Goal: Check status

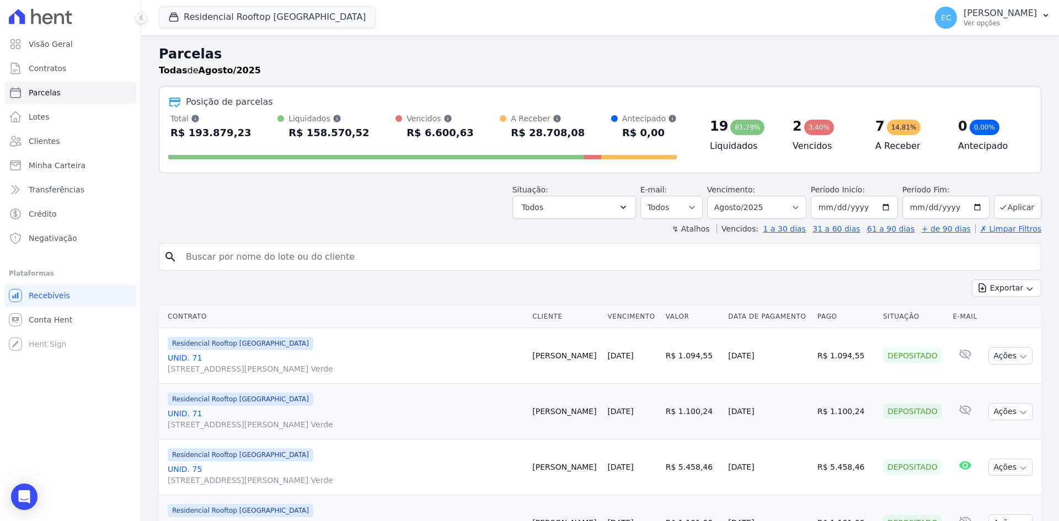
select select
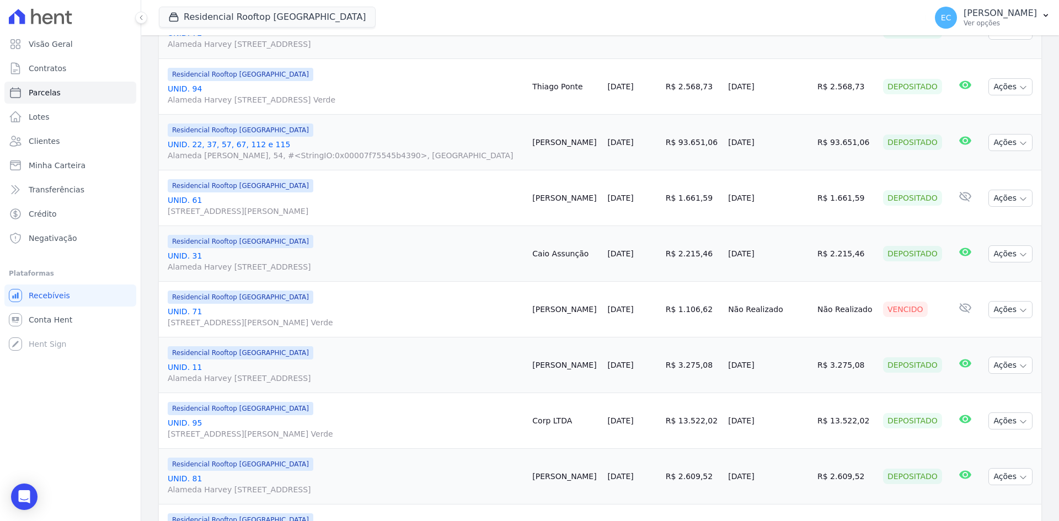
scroll to position [607, 0]
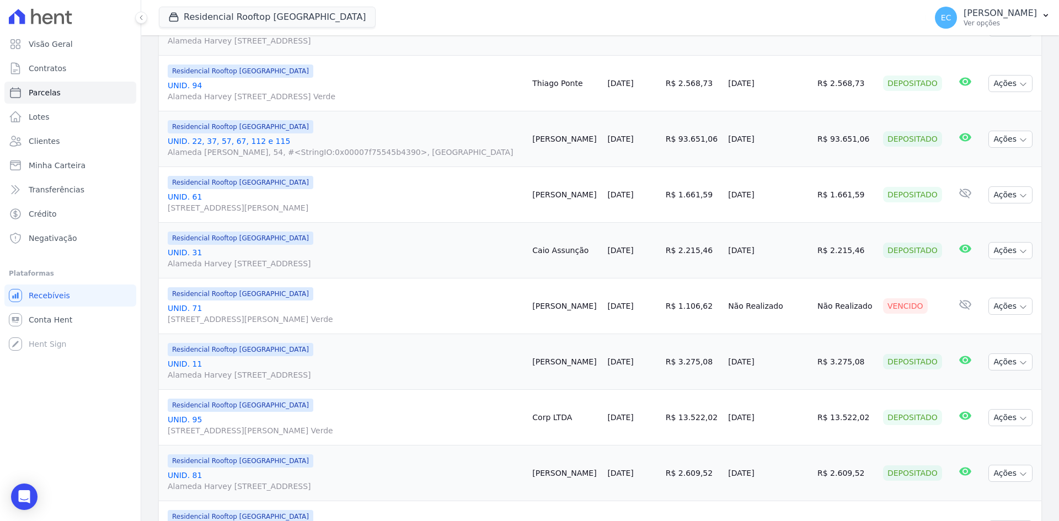
click at [580, 22] on div "Residencial Rooftop [GEOGRAPHIC_DATA] Grupo [PERSON_NAME] Aroka Incorporadora e…" at bounding box center [540, 17] width 763 height 36
click at [552, 19] on div "Residencial Rooftop [GEOGRAPHIC_DATA] Grupo [PERSON_NAME] Aroka Incorporadora e…" at bounding box center [540, 17] width 763 height 36
drag, startPoint x: 406, startPoint y: 16, endPoint x: 412, endPoint y: 9, distance: 9.4
click at [406, 16] on div "Residencial Rooftop [GEOGRAPHIC_DATA] Grupo [PERSON_NAME] Aroka Incorporadora e…" at bounding box center [540, 17] width 763 height 36
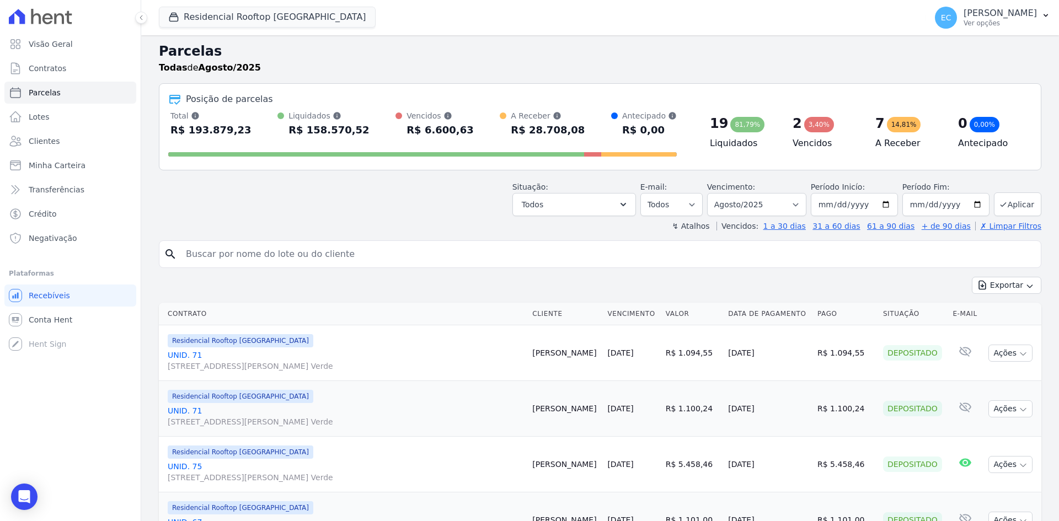
scroll to position [0, 0]
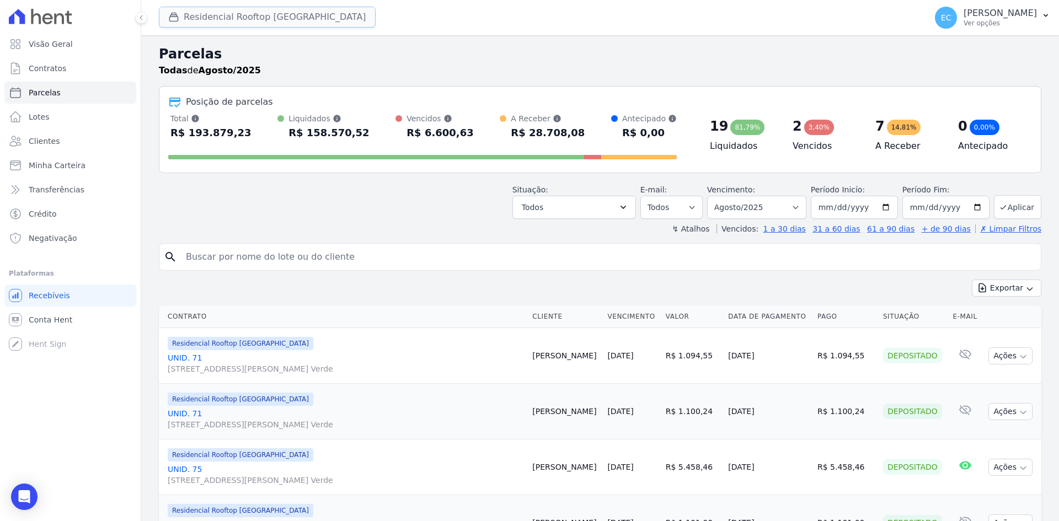
click at [188, 20] on button "Residencial Rooftop [GEOGRAPHIC_DATA]" at bounding box center [267, 17] width 217 height 21
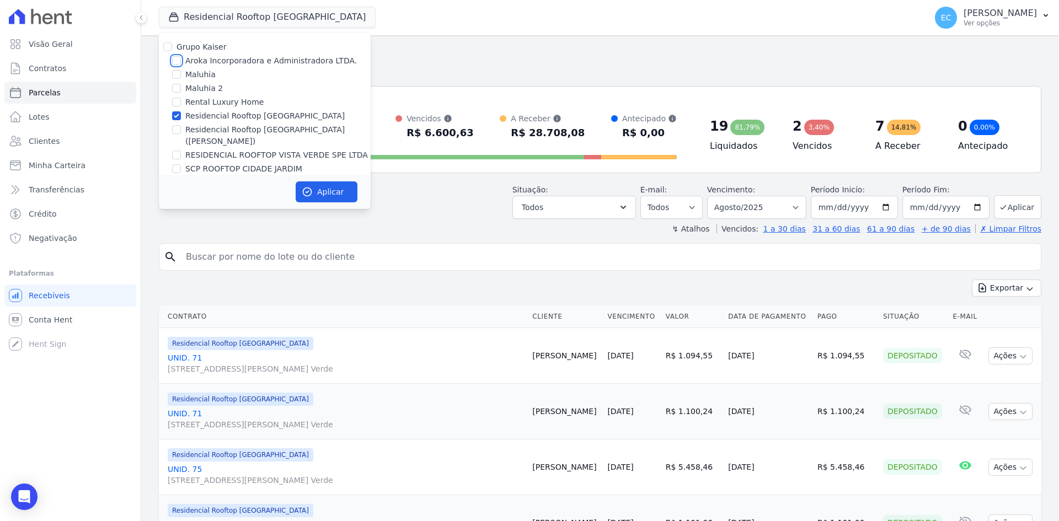
click at [175, 61] on input "Aroka Incorporadora e Administradora LTDA." at bounding box center [176, 60] width 9 height 9
checkbox input "true"
click at [414, 69] on div "Todas de Agosto/2025" at bounding box center [600, 70] width 883 height 13
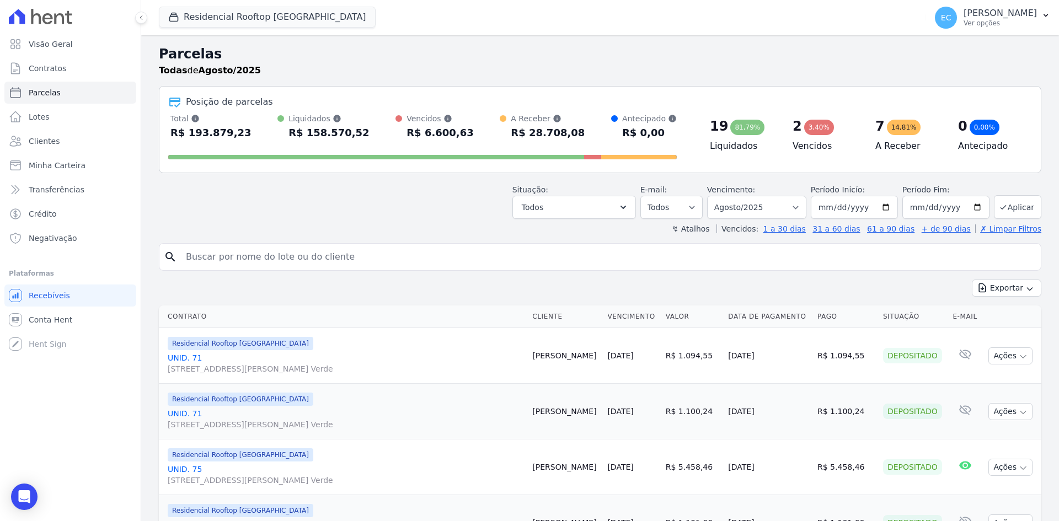
click at [558, 62] on h2 "Parcelas" at bounding box center [600, 54] width 883 height 20
click at [537, 58] on h2 "Parcelas" at bounding box center [600, 54] width 883 height 20
drag, startPoint x: 605, startPoint y: 62, endPoint x: 520, endPoint y: 6, distance: 101.1
click at [605, 62] on h2 "Parcelas" at bounding box center [600, 54] width 883 height 20
click at [608, 55] on h2 "Parcelas" at bounding box center [600, 54] width 883 height 20
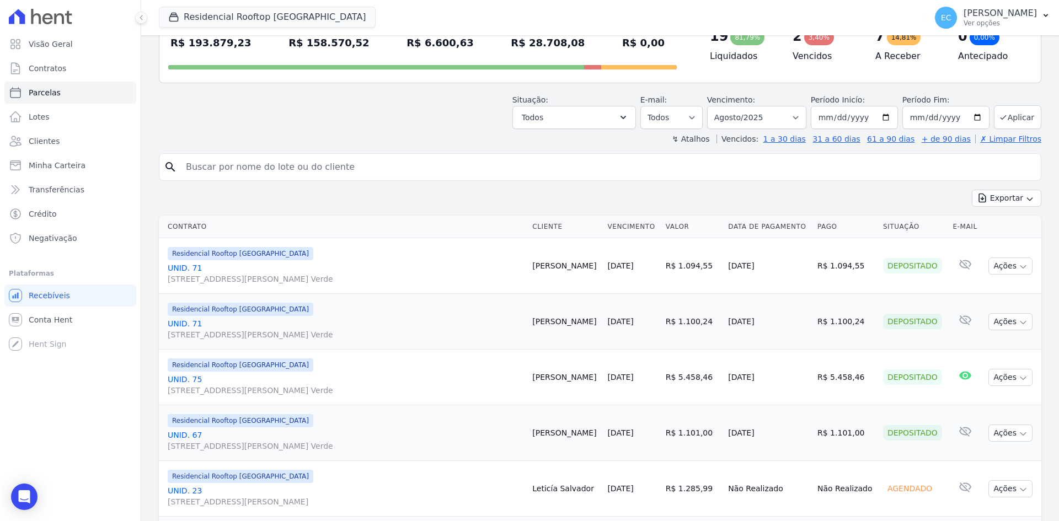
scroll to position [110, 0]
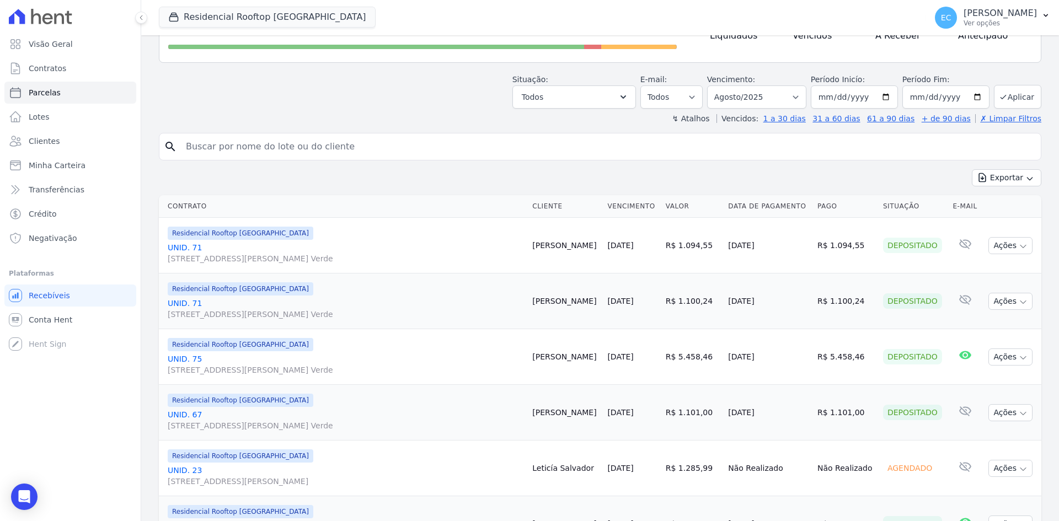
click at [582, 23] on div "Residencial Rooftop [GEOGRAPHIC_DATA] Grupo [PERSON_NAME] Aroka Incorporadora e…" at bounding box center [540, 17] width 763 height 36
click at [376, 19] on div "Residencial Rooftop [GEOGRAPHIC_DATA] Grupo [PERSON_NAME] Aroka Incorporadora e…" at bounding box center [540, 17] width 763 height 36
click at [578, 11] on div "Residencial Rooftop [GEOGRAPHIC_DATA] Grupo [PERSON_NAME] Aroka Incorporadora e…" at bounding box center [540, 17] width 763 height 36
drag, startPoint x: 573, startPoint y: 67, endPoint x: 580, endPoint y: 64, distance: 8.4
click at [577, 67] on header "Parcelas Todas [PERSON_NAME]/2025 Posição de parcelas Total [PERSON_NAME] parce…" at bounding box center [600, 29] width 883 height 190
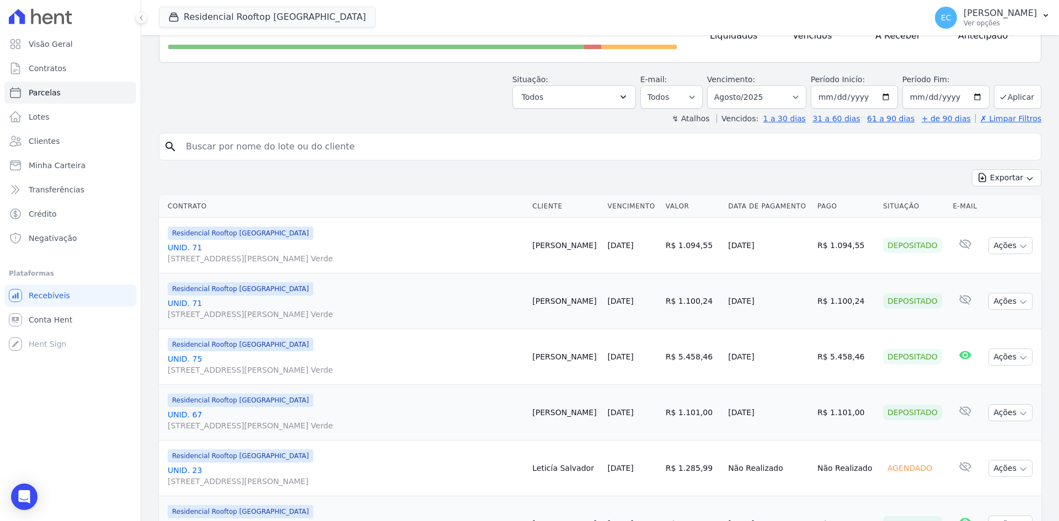
click at [517, 5] on div "Residencial Rooftop [GEOGRAPHIC_DATA] Grupo [PERSON_NAME] Aroka Incorporadora e…" at bounding box center [540, 17] width 763 height 36
drag, startPoint x: 519, startPoint y: 3, endPoint x: 368, endPoint y: 16, distance: 151.1
click at [368, 16] on div "Residencial Rooftop [GEOGRAPHIC_DATA] Grupo [PERSON_NAME] Aroka Incorporadora e…" at bounding box center [540, 17] width 763 height 36
click at [520, 28] on div "Residencial Rooftop [GEOGRAPHIC_DATA] Grupo [PERSON_NAME] Aroka Incorporadora e…" at bounding box center [540, 17] width 763 height 36
click at [555, 16] on div "Residencial Rooftop [GEOGRAPHIC_DATA] Grupo [PERSON_NAME] Aroka Incorporadora e…" at bounding box center [540, 17] width 763 height 36
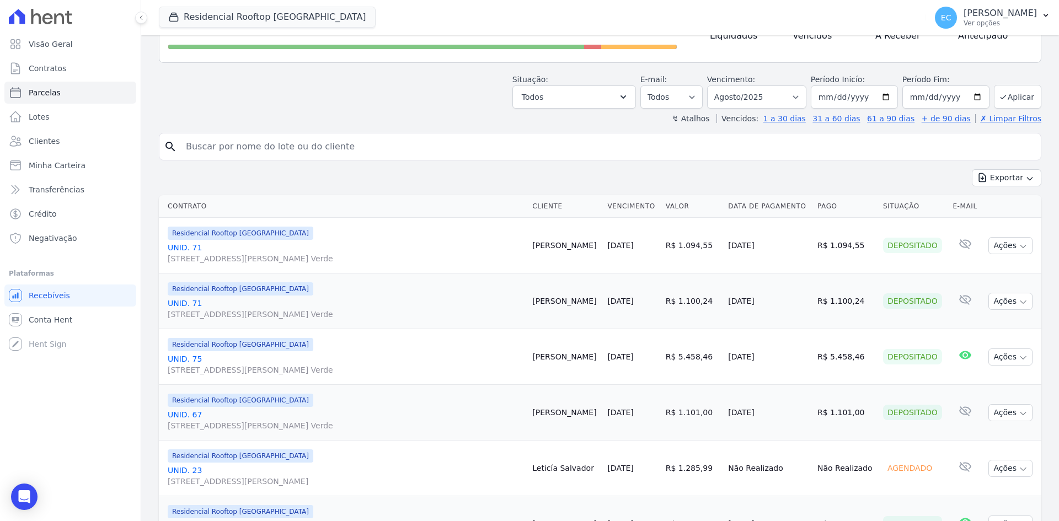
drag, startPoint x: 429, startPoint y: 7, endPoint x: 430, endPoint y: 1, distance: 6.2
click at [429, 7] on div "Residencial Rooftop [GEOGRAPHIC_DATA] Grupo [PERSON_NAME] Aroka Incorporadora e…" at bounding box center [540, 17] width 763 height 36
drag, startPoint x: 563, startPoint y: 9, endPoint x: 725, endPoint y: 151, distance: 215.4
click at [563, 9] on div "Residencial Rooftop [GEOGRAPHIC_DATA] Grupo [PERSON_NAME] Aroka Incorporadora e…" at bounding box center [540, 17] width 763 height 36
drag, startPoint x: 555, startPoint y: 4, endPoint x: 549, endPoint y: 1, distance: 6.4
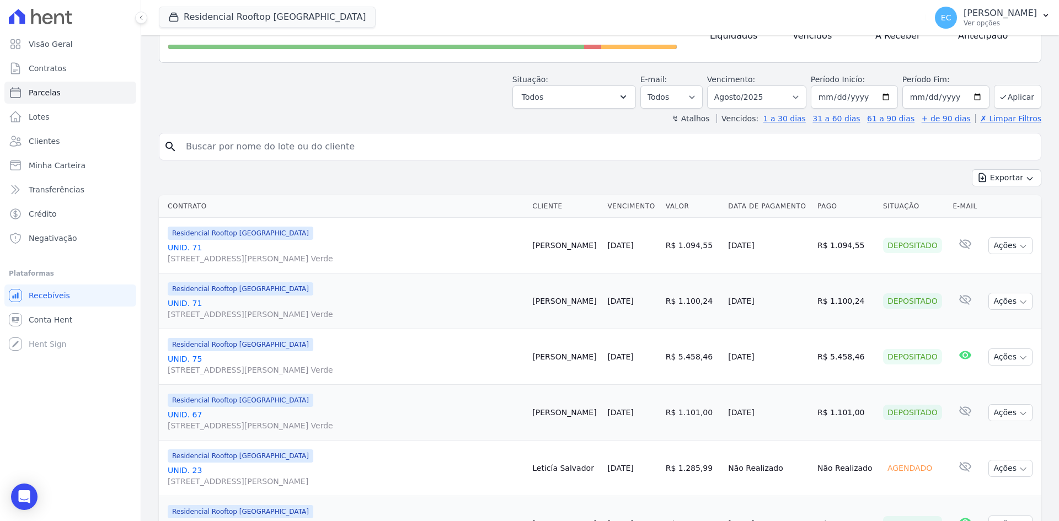
click at [554, 4] on div "Residencial Rooftop [GEOGRAPHIC_DATA] Grupo [PERSON_NAME] Aroka Incorporadora e…" at bounding box center [540, 17] width 763 height 36
